Goal: Information Seeking & Learning: Learn about a topic

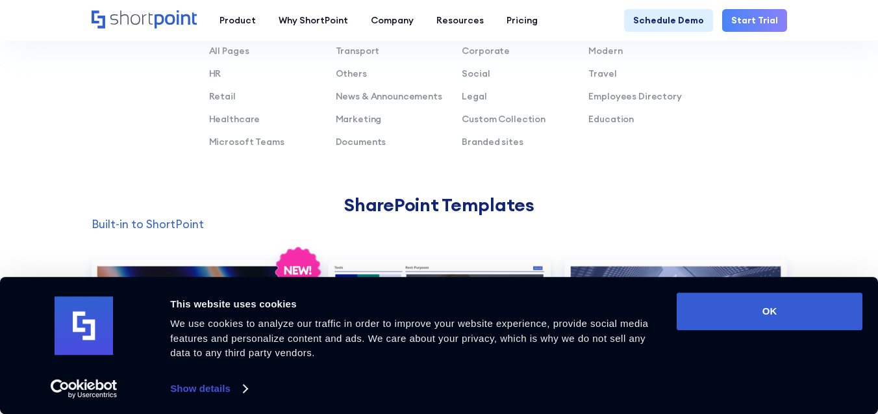
scroll to position [837, 0]
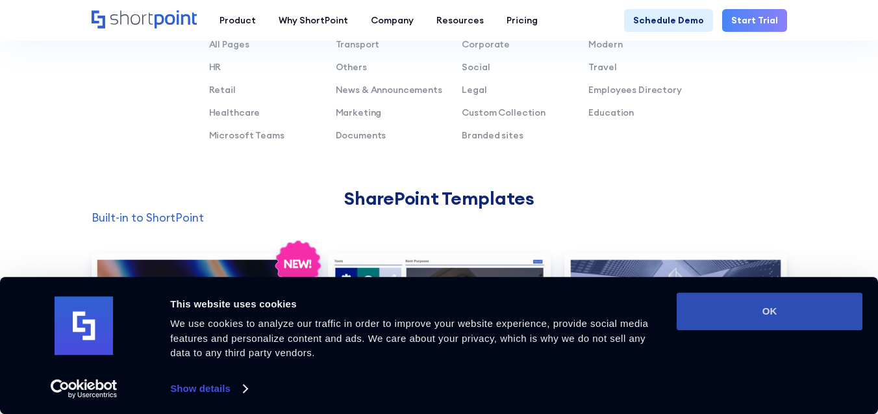
click at [763, 320] on button "OK" at bounding box center [769, 311] width 186 height 38
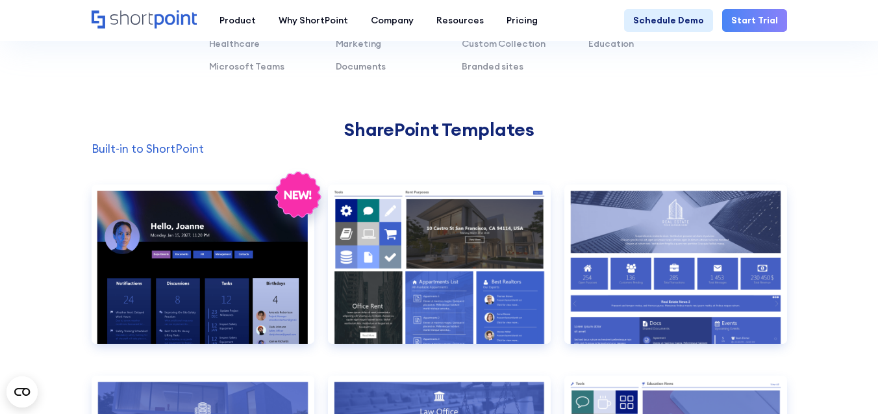
scroll to position [925, 0]
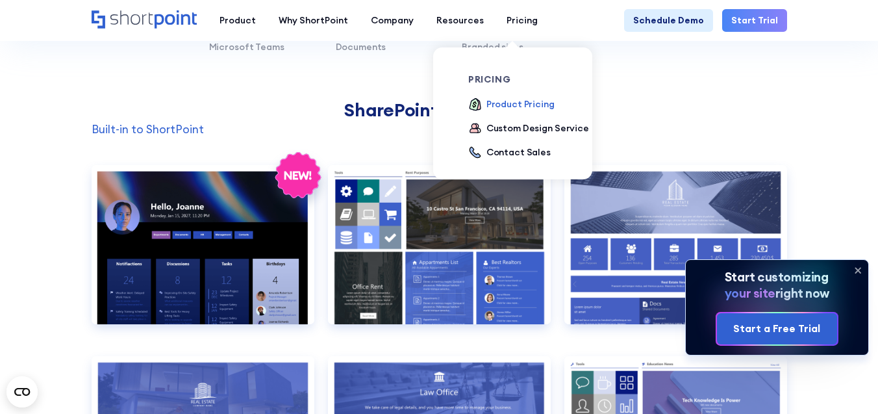
click at [504, 105] on div "Product Pricing" at bounding box center [520, 104] width 68 height 14
